Goal: Transaction & Acquisition: Subscribe to service/newsletter

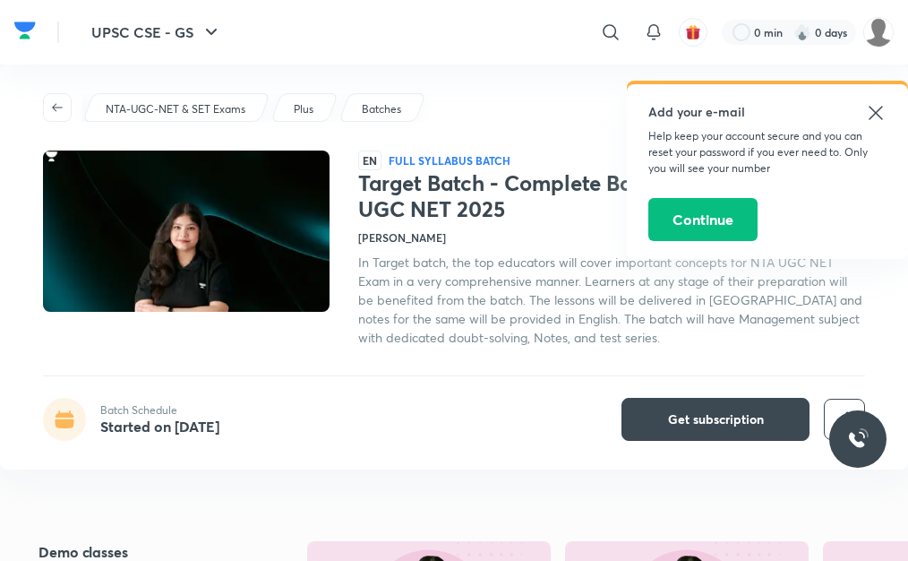
click at [874, 116] on icon at bounding box center [876, 113] width 22 height 22
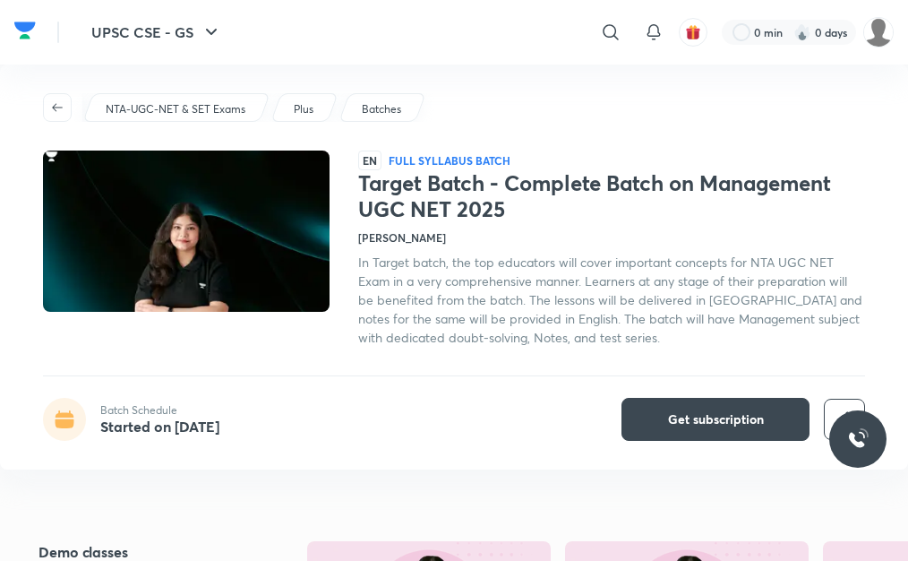
click at [391, 242] on h4 "[PERSON_NAME]" at bounding box center [402, 237] width 88 height 16
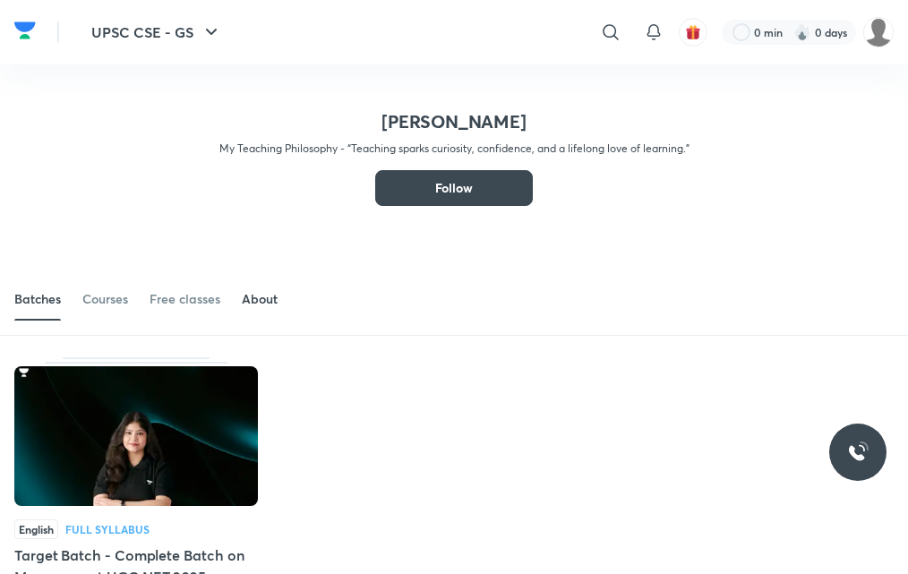
click at [264, 305] on div "About" at bounding box center [260, 299] width 36 height 18
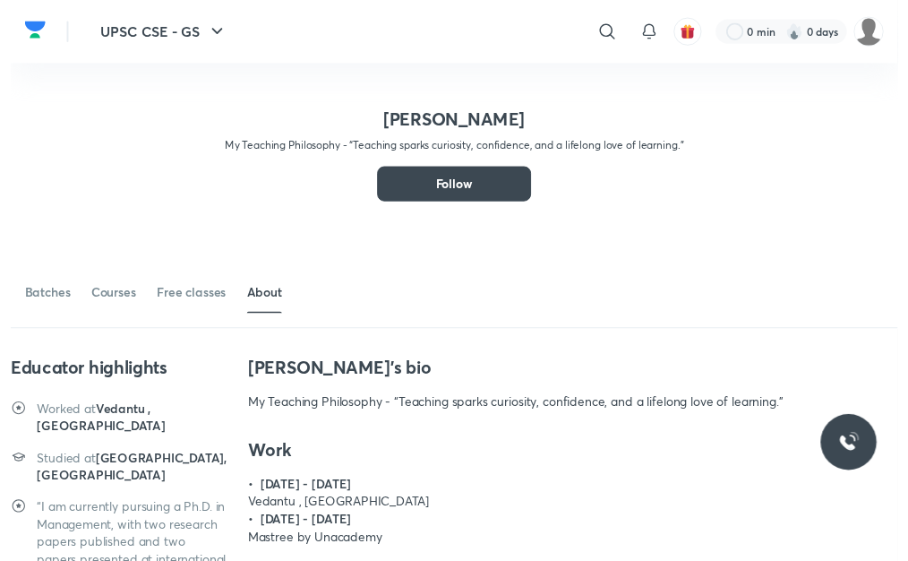
scroll to position [99, 0]
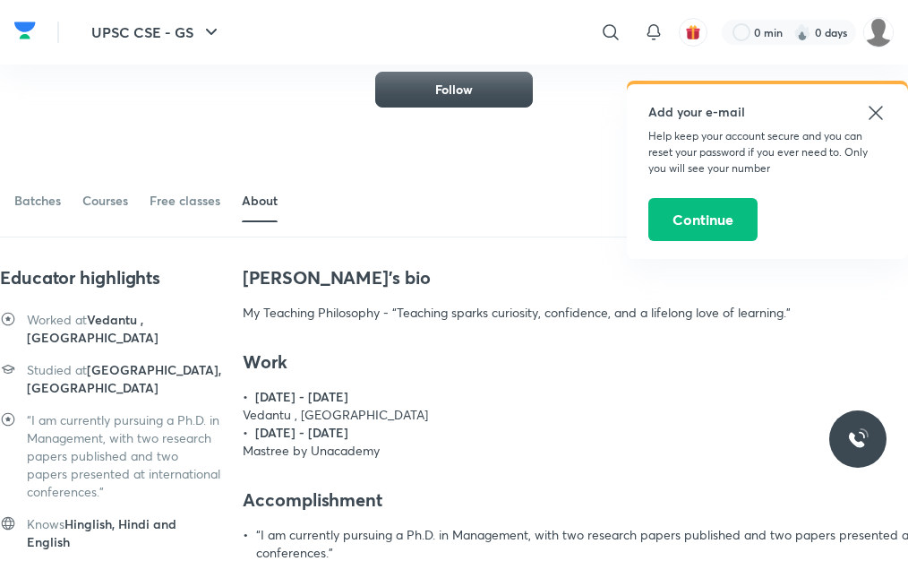
click at [873, 116] on icon at bounding box center [875, 112] width 13 height 13
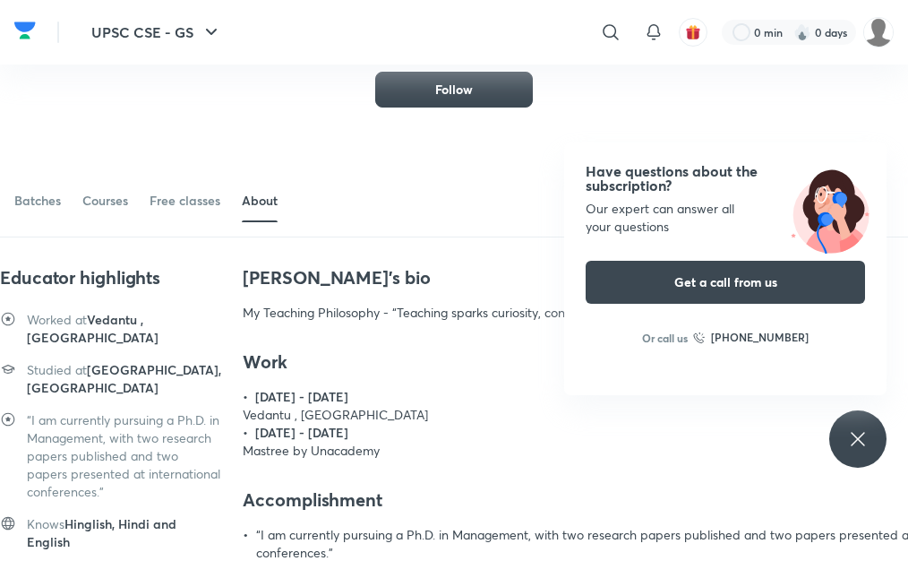
click at [431, 370] on h4 "Work" at bounding box center [630, 361] width 775 height 23
click at [856, 439] on icon at bounding box center [859, 439] width 22 height 22
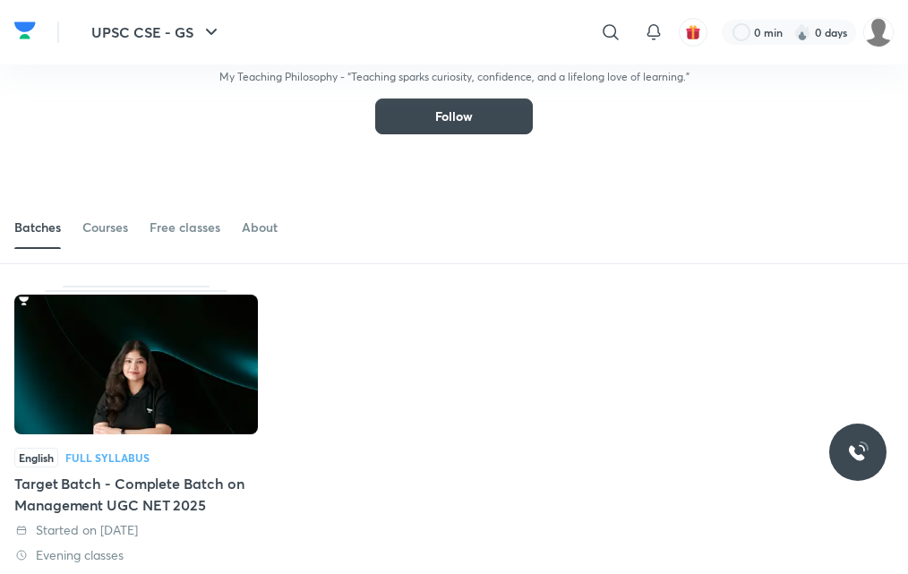
scroll to position [143, 0]
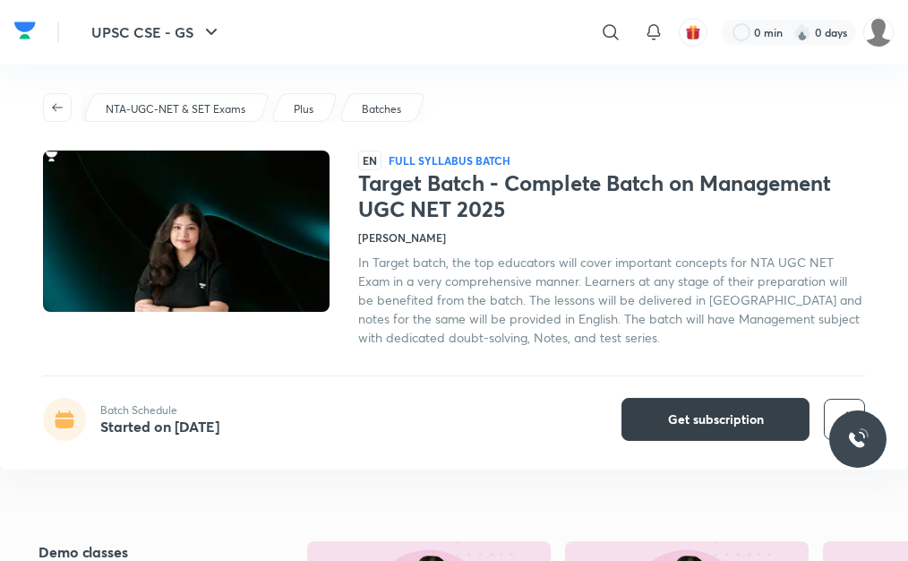
click at [705, 427] on span "Get subscription" at bounding box center [716, 419] width 96 height 18
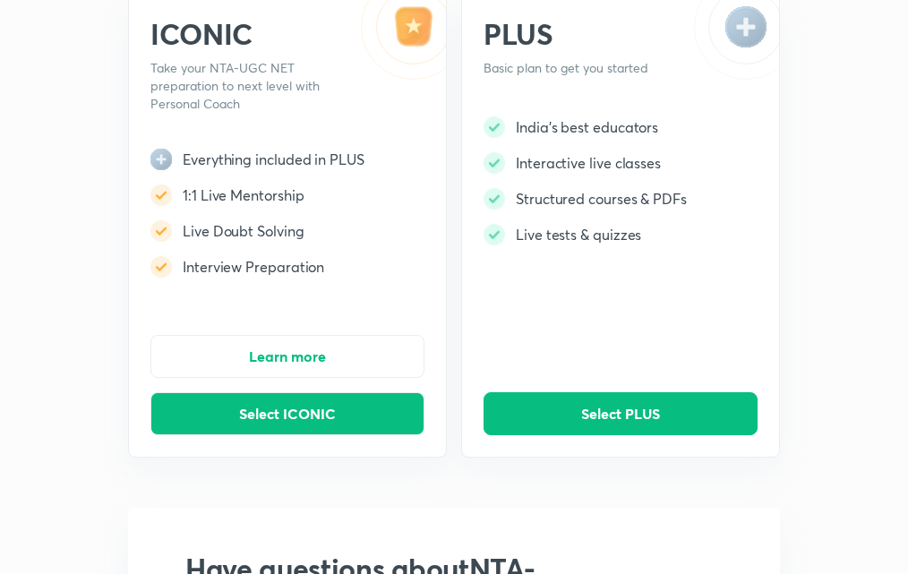
scroll to position [358, 0]
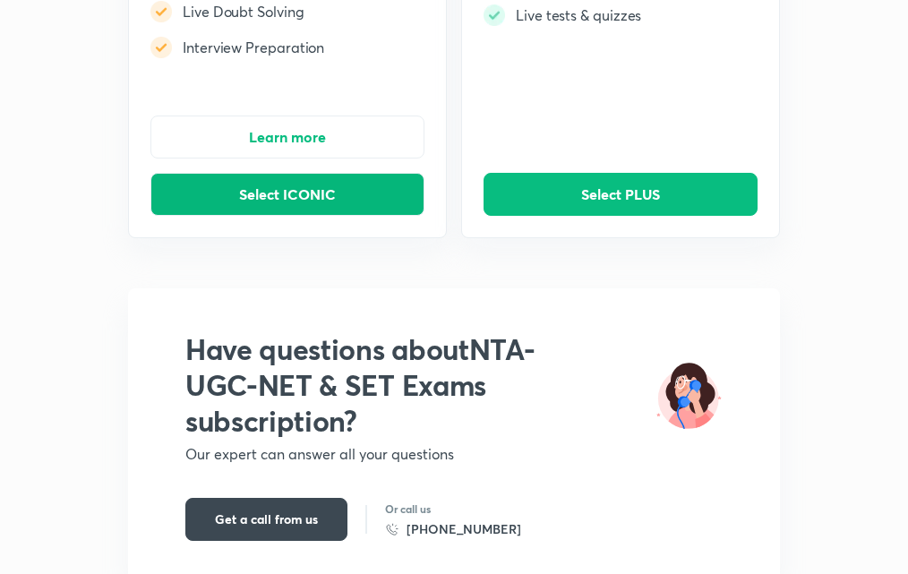
click at [276, 194] on span "Select ICONIC" at bounding box center [287, 194] width 97 height 18
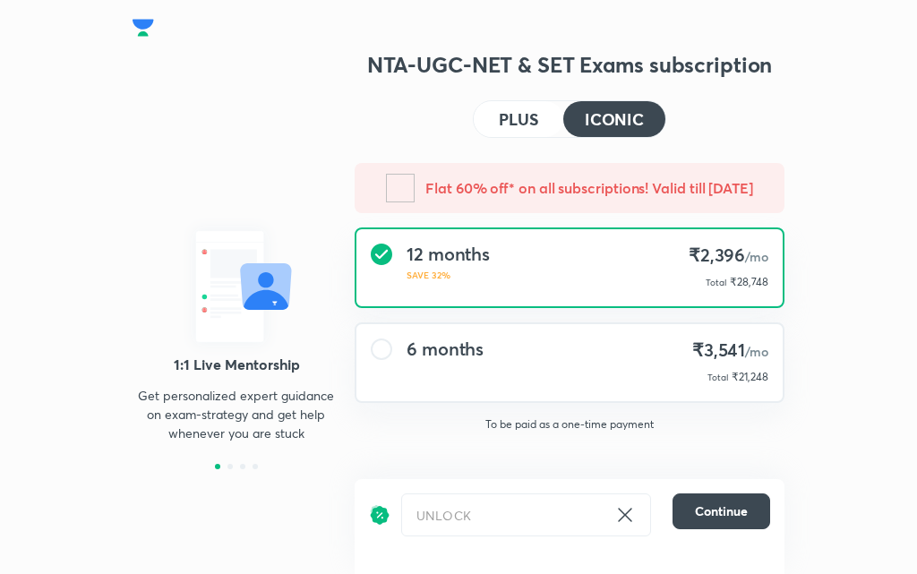
click at [392, 391] on div "6 months ₹3,541 /mo Total ₹21,248" at bounding box center [570, 362] width 426 height 77
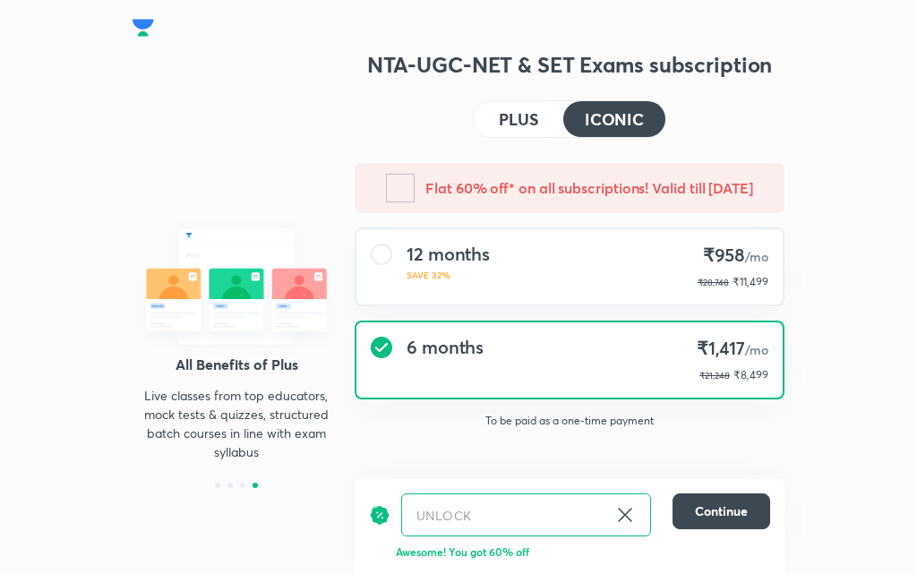
click at [512, 124] on h4 "PLUS" at bounding box center [518, 119] width 39 height 16
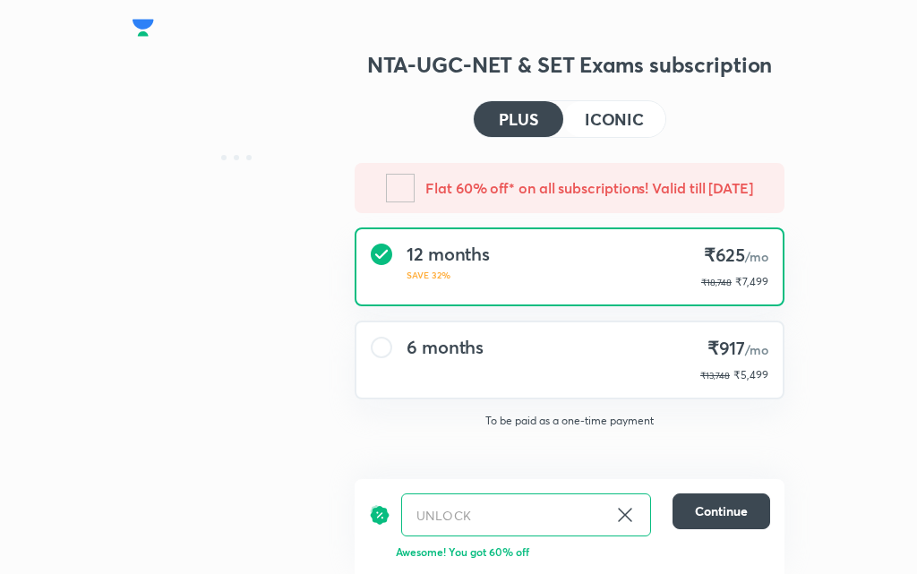
click at [512, 310] on div "Flat 60% off* on all subscriptions! Valid till [DATE] months SAVE 32% ₹625 /mo …" at bounding box center [570, 303] width 430 height 280
click at [545, 340] on div "6 months ₹917 /mo ₹13,748 ₹5,499" at bounding box center [570, 360] width 426 height 75
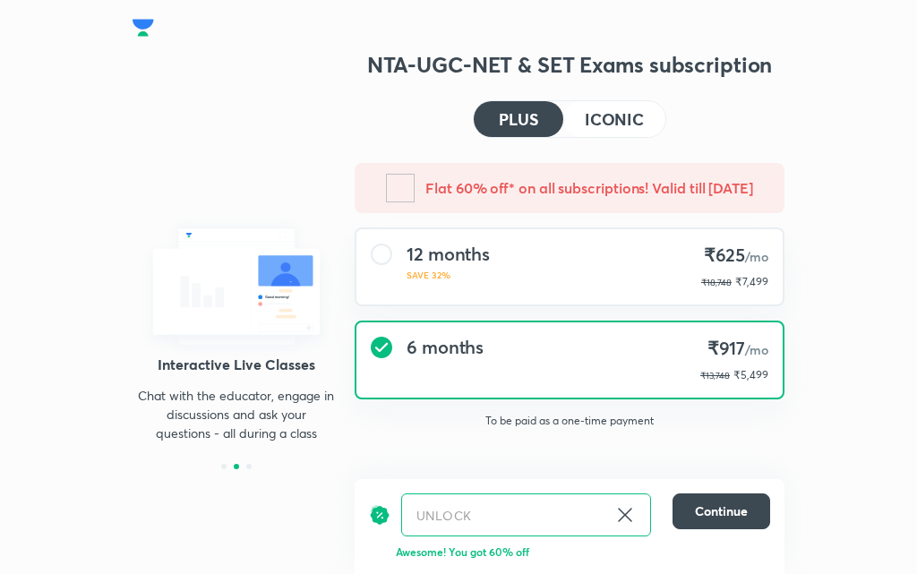
click at [589, 122] on h4 "ICONIC" at bounding box center [614, 119] width 59 height 16
